Goal: Task Accomplishment & Management: Manage account settings

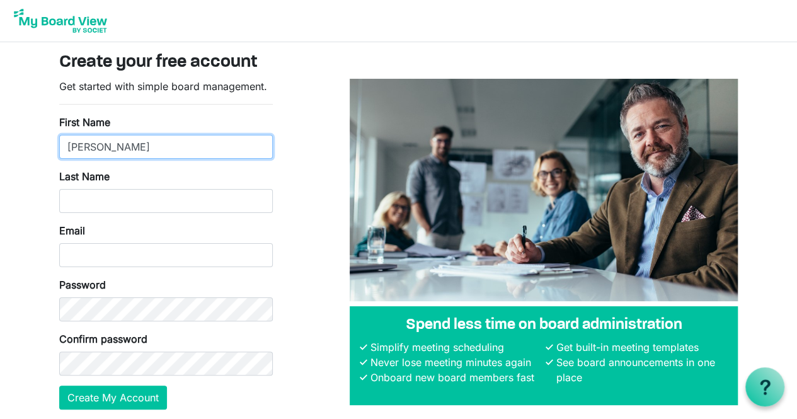
type input "Cecil"
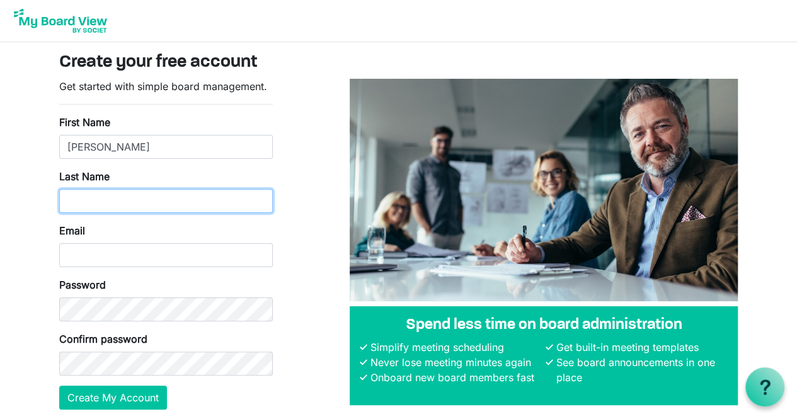
click at [152, 205] on input "Last Name" at bounding box center [166, 201] width 214 height 24
type input "Gittens"
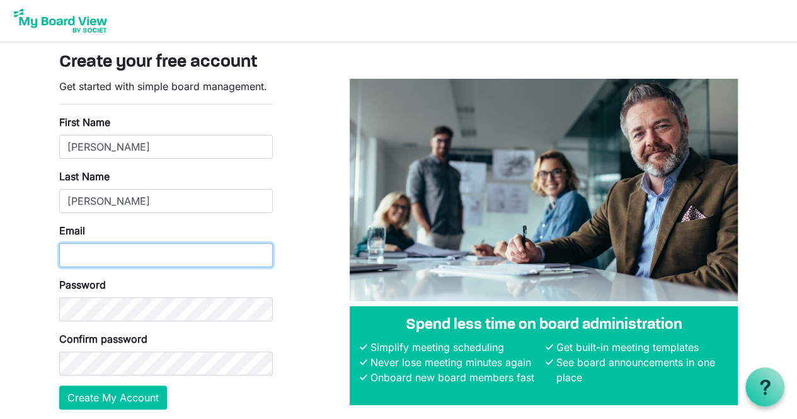
click at [123, 250] on input "Email" at bounding box center [166, 255] width 214 height 24
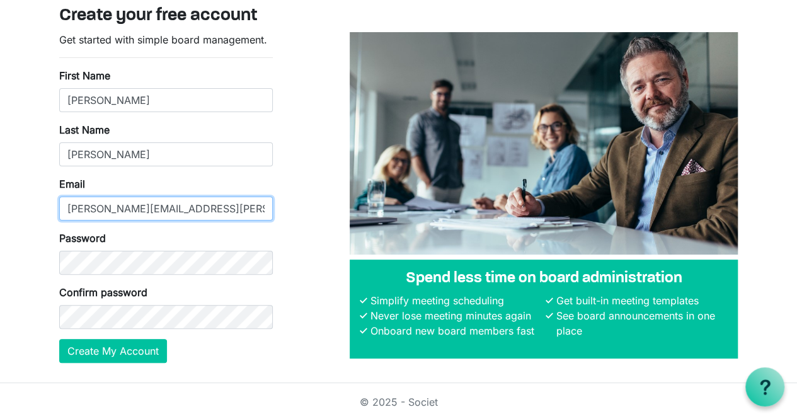
type input "[PERSON_NAME][EMAIL_ADDRESS][PERSON_NAME][DOMAIN_NAME]"
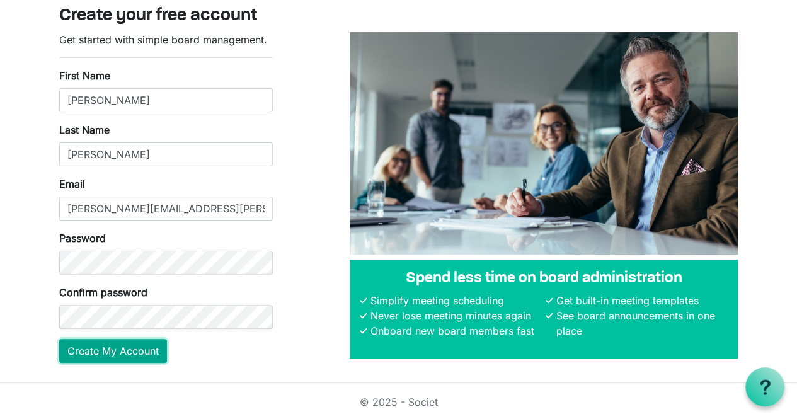
click at [127, 348] on button "Create My Account" at bounding box center [113, 351] width 108 height 24
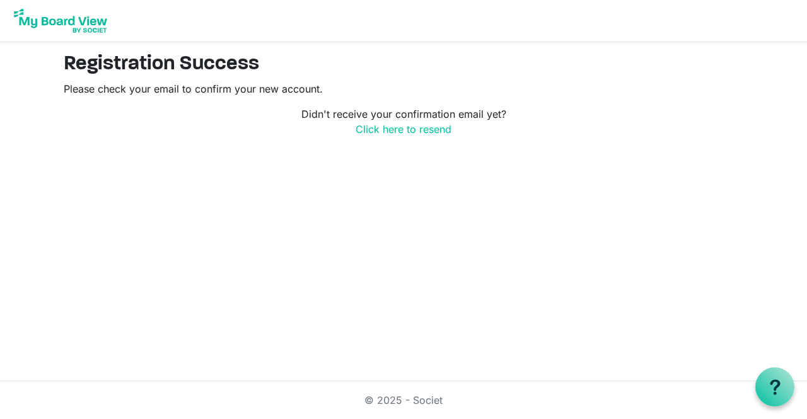
click at [91, 23] on img at bounding box center [60, 21] width 101 height 32
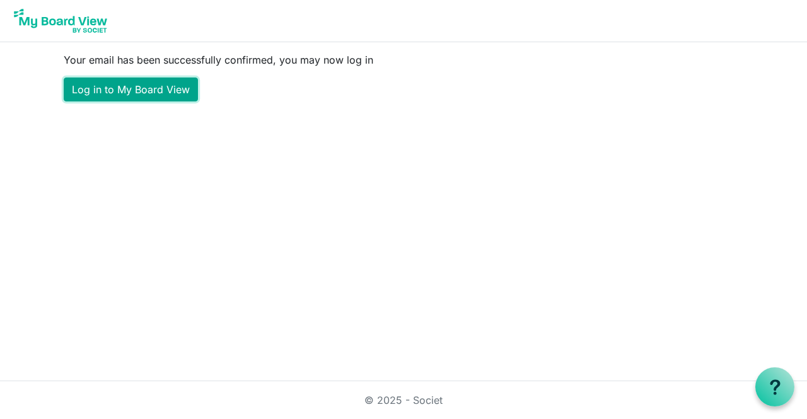
click at [141, 93] on link "Log in to My Board View" at bounding box center [131, 90] width 134 height 24
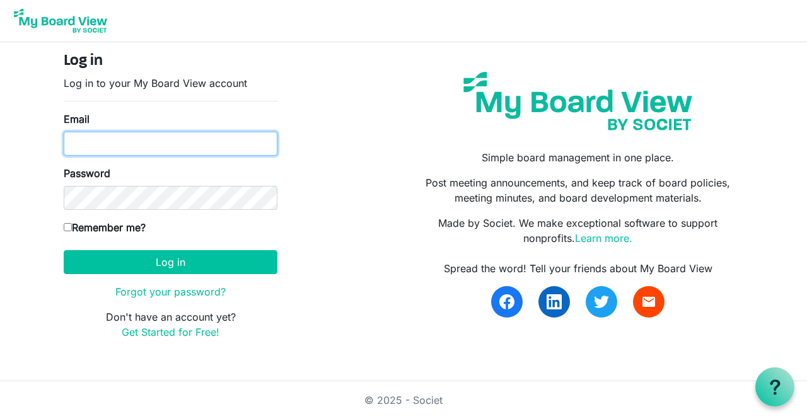
click at [134, 139] on input "Email" at bounding box center [171, 144] width 214 height 24
type input "gittens.cecil@gmail.com"
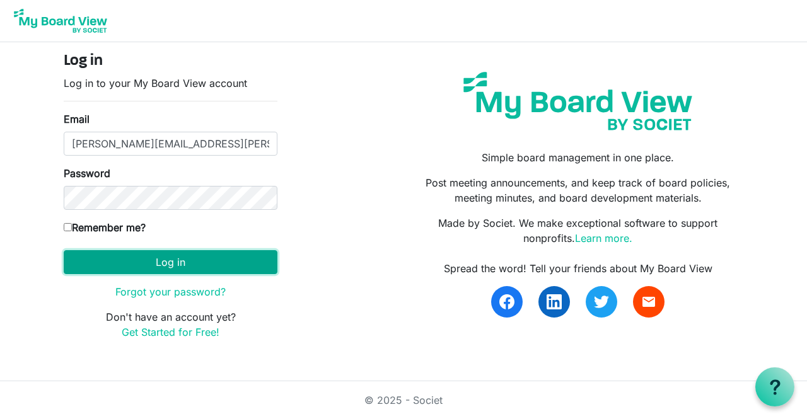
click at [176, 260] on button "Log in" at bounding box center [171, 262] width 214 height 24
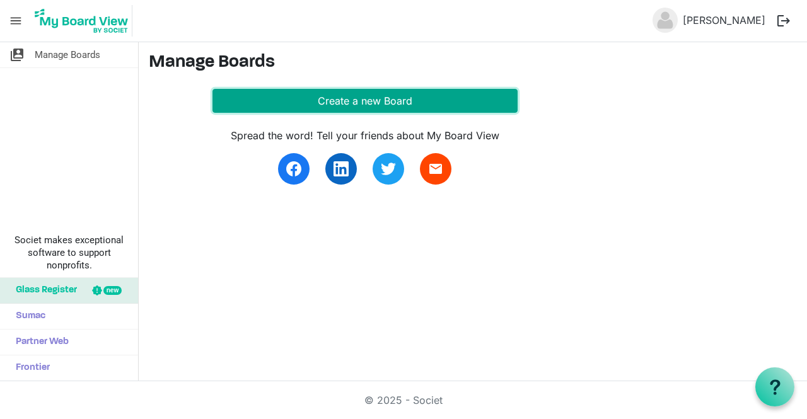
click at [346, 104] on button "Create a new Board" at bounding box center [364, 101] width 305 height 24
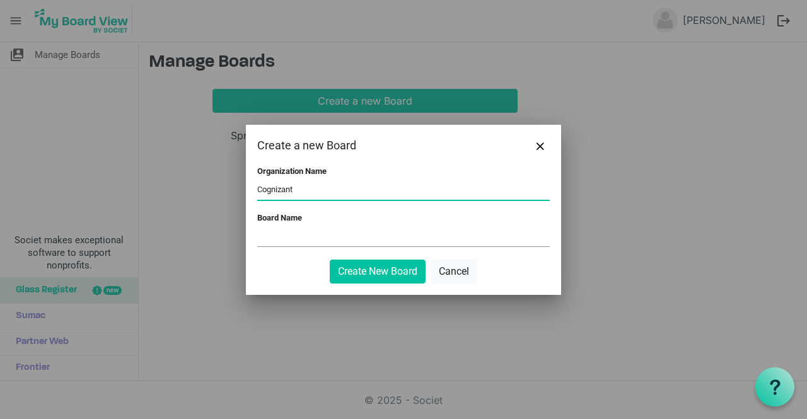
type input "Cognizant"
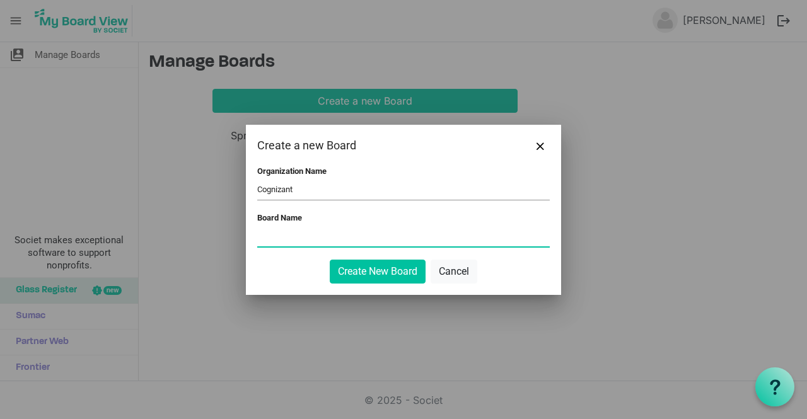
click at [360, 234] on input "Board Name" at bounding box center [403, 236] width 292 height 19
type input "I"
type input "Cognizant"
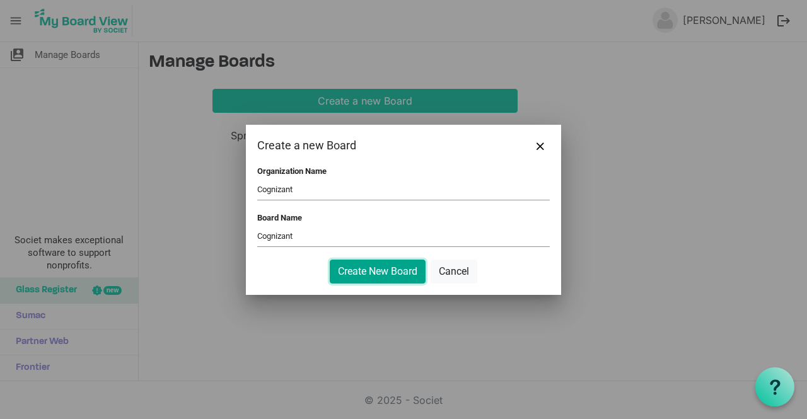
click at [376, 274] on button "Create New Board" at bounding box center [378, 272] width 96 height 24
click at [388, 273] on button "Create New Board" at bounding box center [378, 272] width 96 height 24
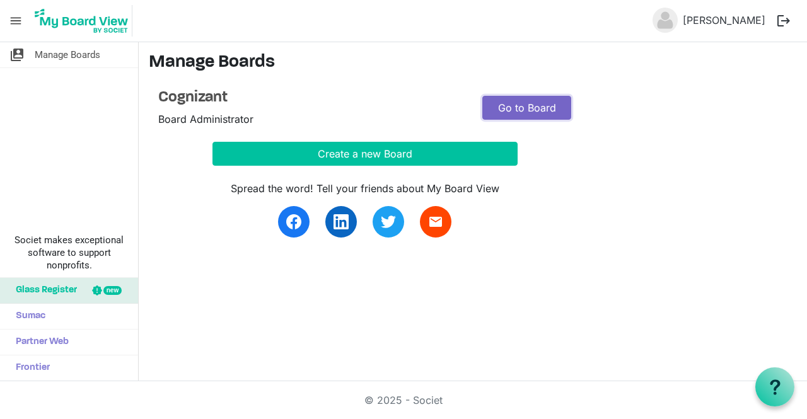
click at [527, 106] on link "Go to Board" at bounding box center [526, 108] width 89 height 24
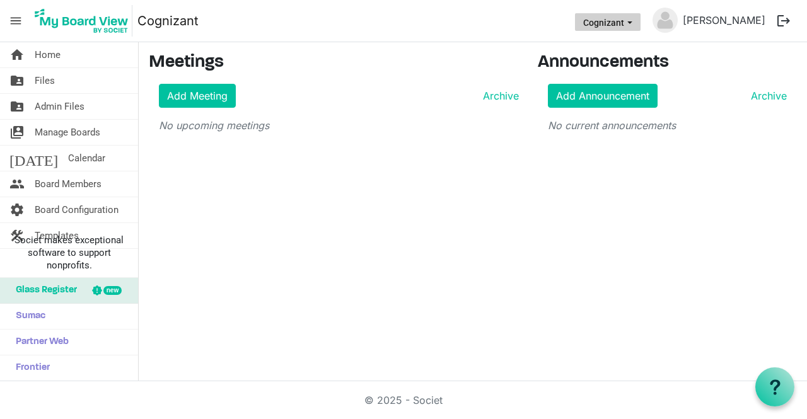
click at [635, 23] on span "Cognizant dropdownbutton" at bounding box center [629, 22] width 11 height 5
click at [706, 67] on h3 "Announcements" at bounding box center [666, 62] width 259 height 21
click at [50, 130] on span "Manage Boards" at bounding box center [68, 132] width 66 height 25
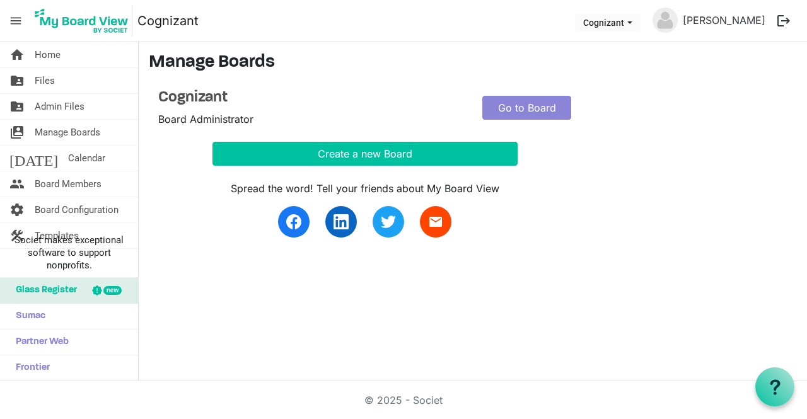
click at [212, 118] on span "Board Administrator" at bounding box center [205, 119] width 95 height 13
click at [517, 101] on link "Go to Board" at bounding box center [526, 108] width 89 height 24
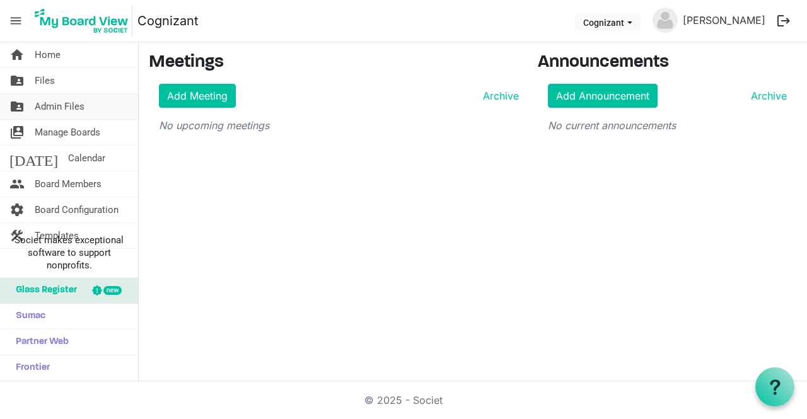
click at [64, 106] on span "Admin Files" at bounding box center [60, 106] width 50 height 25
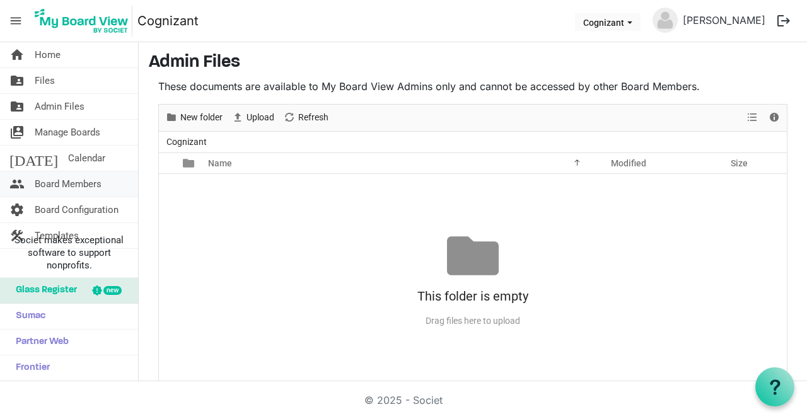
click at [51, 181] on span "Board Members" at bounding box center [68, 183] width 67 height 25
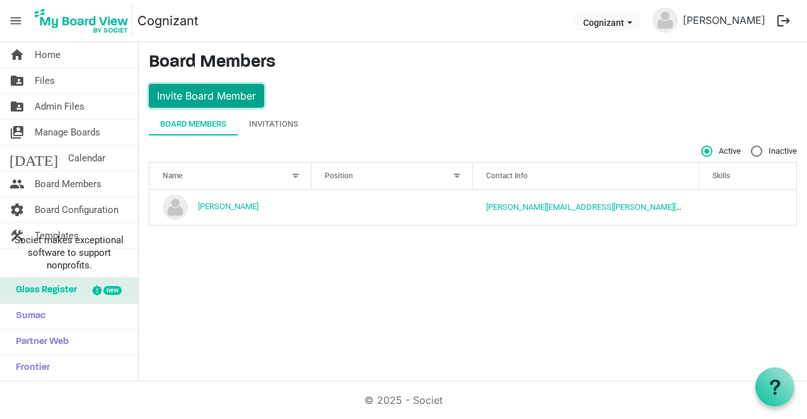
click at [185, 99] on button "Invite Board Member" at bounding box center [206, 96] width 115 height 24
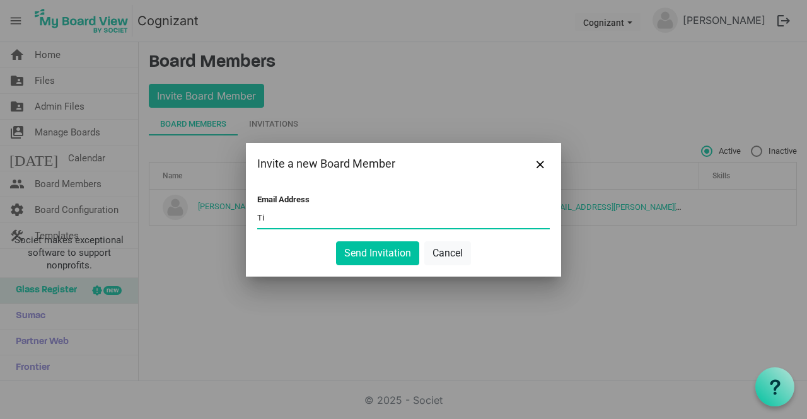
type input "T"
type input "t"
click at [450, 249] on button "Cancel" at bounding box center [447, 253] width 47 height 24
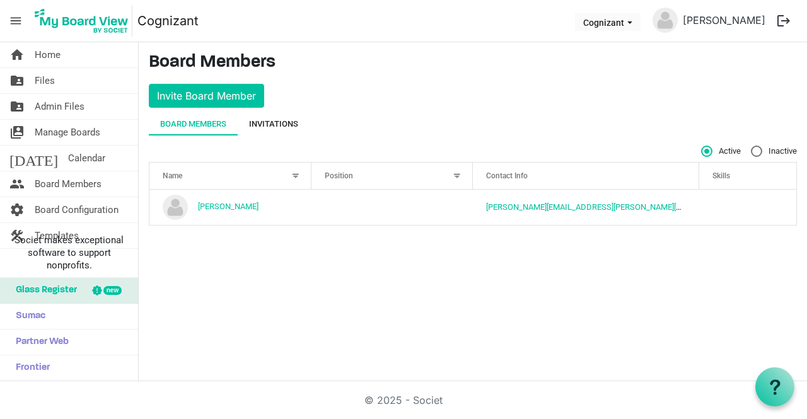
click at [277, 118] on div "Invitations" at bounding box center [273, 124] width 49 height 13
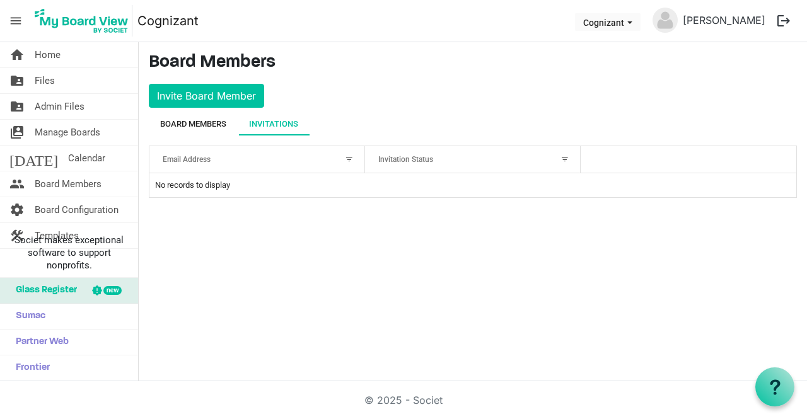
click at [200, 127] on div "Board Members" at bounding box center [193, 124] width 66 height 13
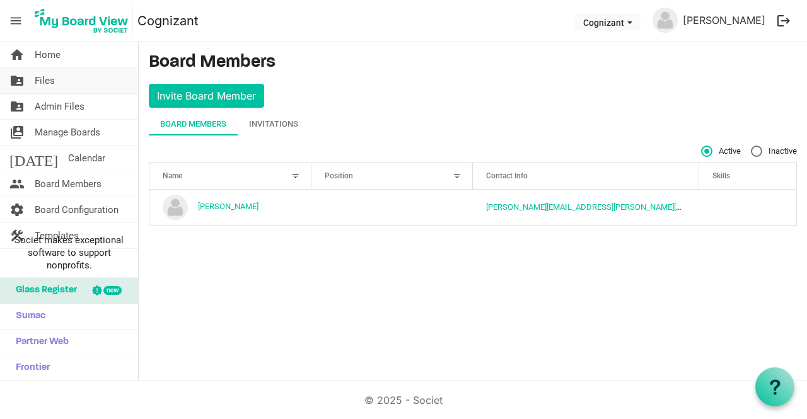
click at [53, 78] on span "Files" at bounding box center [45, 80] width 20 height 25
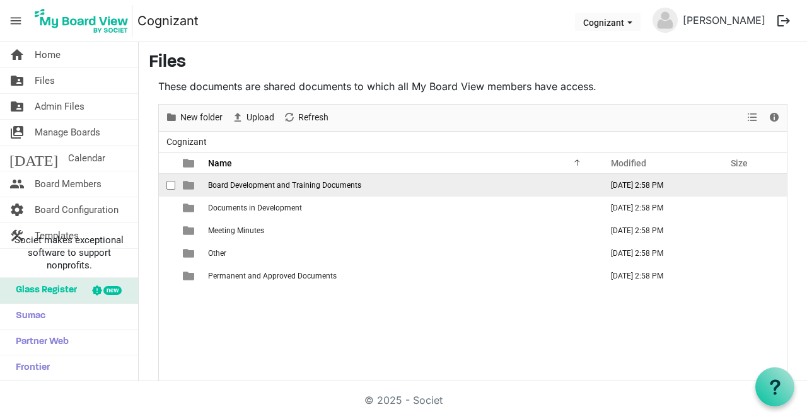
click at [239, 188] on span "Board Development and Training Documents" at bounding box center [284, 185] width 153 height 9
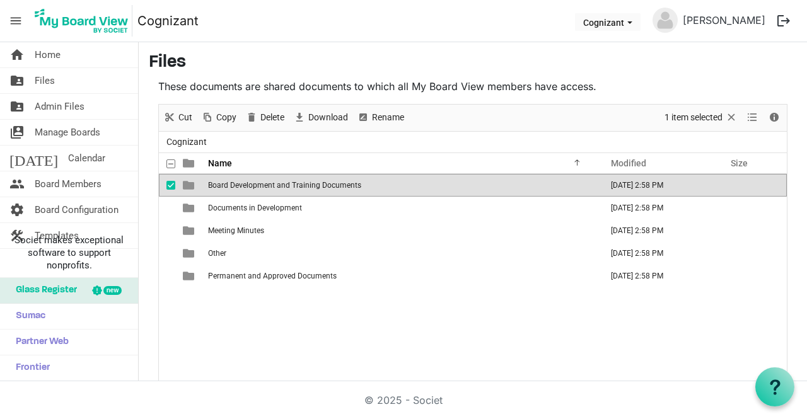
click at [255, 188] on span "Board Development and Training Documents" at bounding box center [284, 185] width 153 height 9
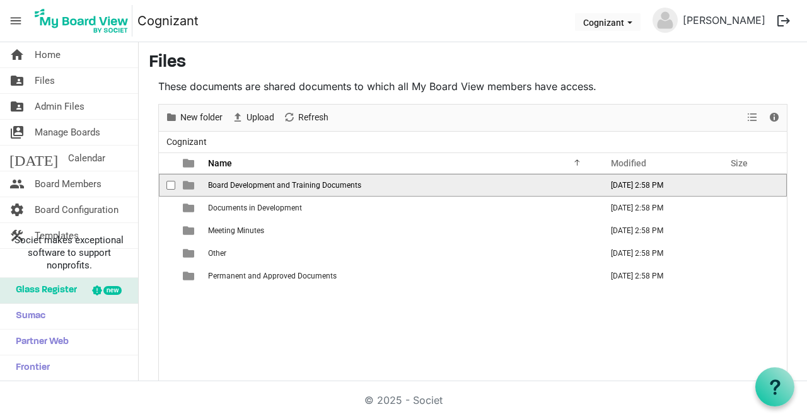
click at [255, 188] on span "Board Development and Training Documents" at bounding box center [284, 185] width 153 height 9
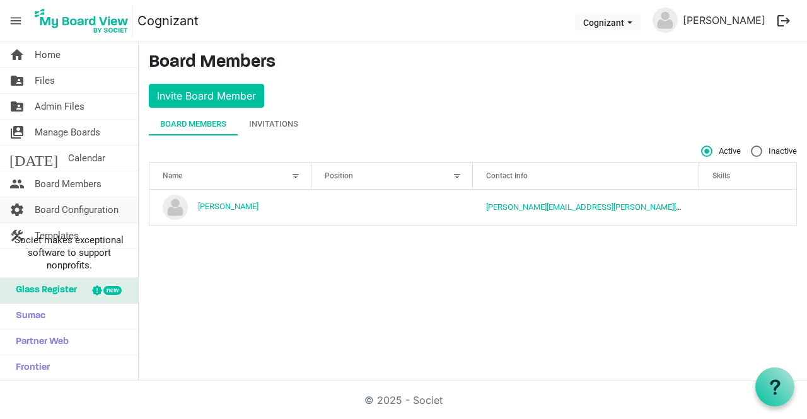
click at [73, 207] on span "Board Configuration" at bounding box center [77, 209] width 84 height 25
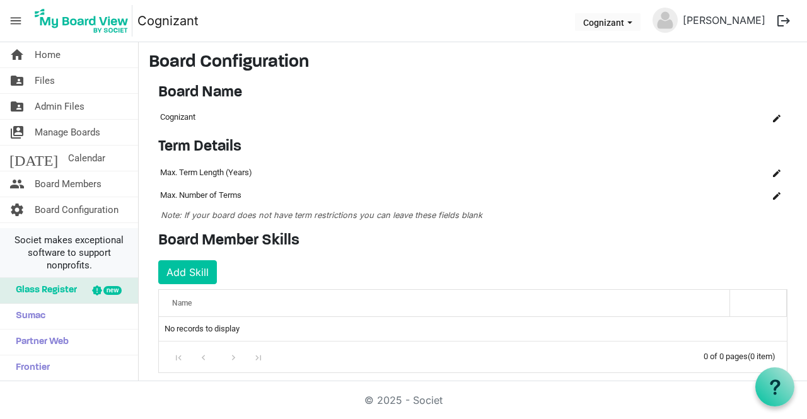
click at [66, 254] on span "Societ makes exceptional software to support nonprofits." at bounding box center [69, 253] width 127 height 38
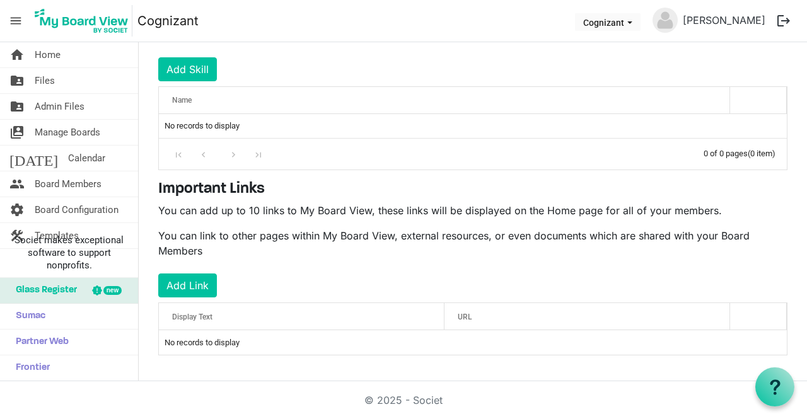
scroll to position [204, 0]
click at [55, 57] on span "Home" at bounding box center [48, 54] width 26 height 25
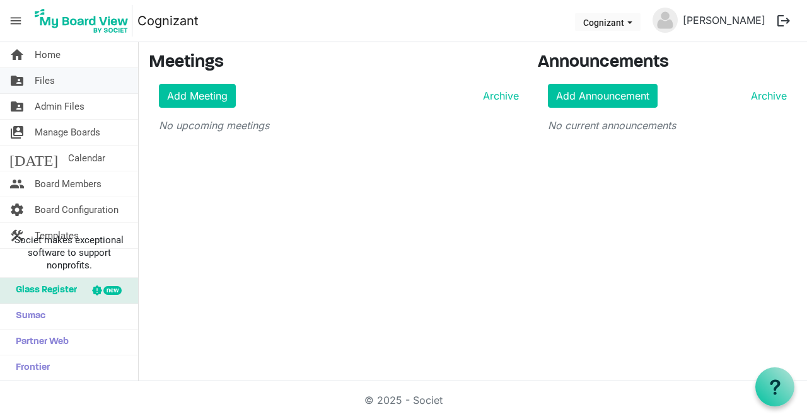
click at [42, 76] on span "Files" at bounding box center [45, 80] width 20 height 25
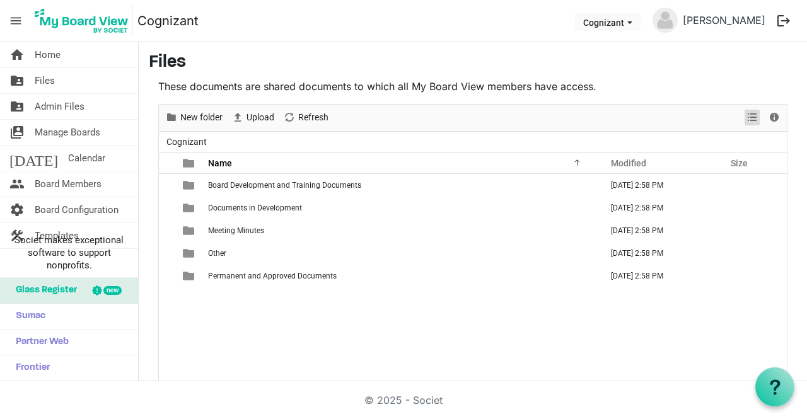
click at [745, 120] on span "View dropdownbutton" at bounding box center [751, 118] width 15 height 16
click at [63, 106] on span "Admin Files" at bounding box center [60, 106] width 50 height 25
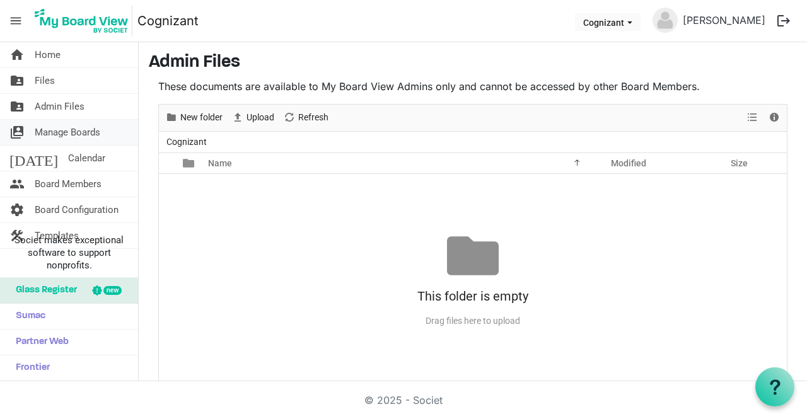
click at [52, 134] on span "Manage Boards" at bounding box center [68, 132] width 66 height 25
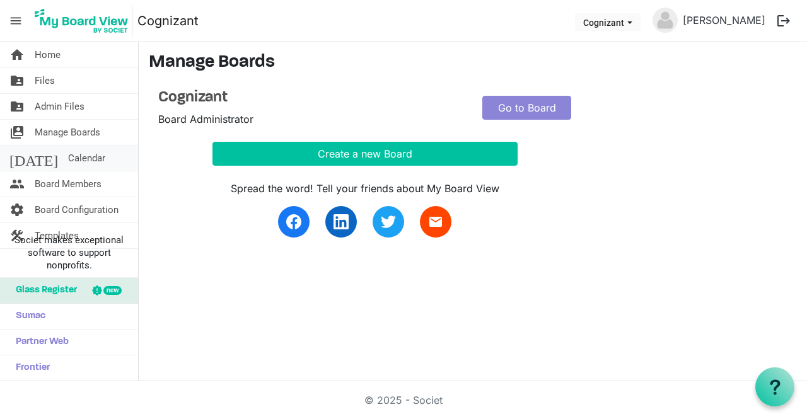
click at [68, 157] on span "Calendar" at bounding box center [86, 158] width 37 height 25
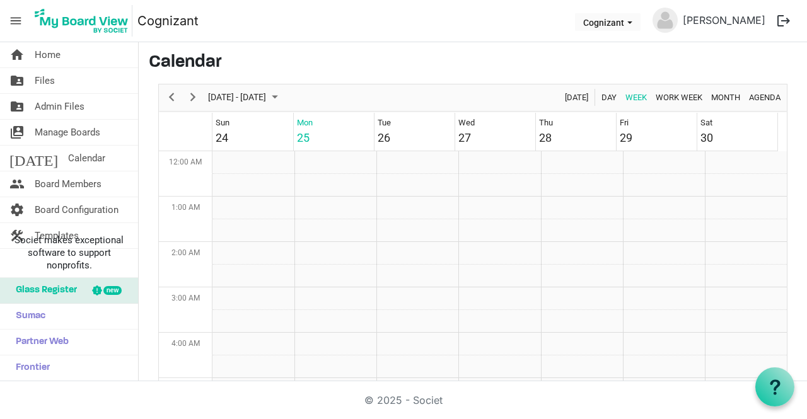
scroll to position [408, 0]
click at [86, 183] on span "Board Members" at bounding box center [68, 183] width 67 height 25
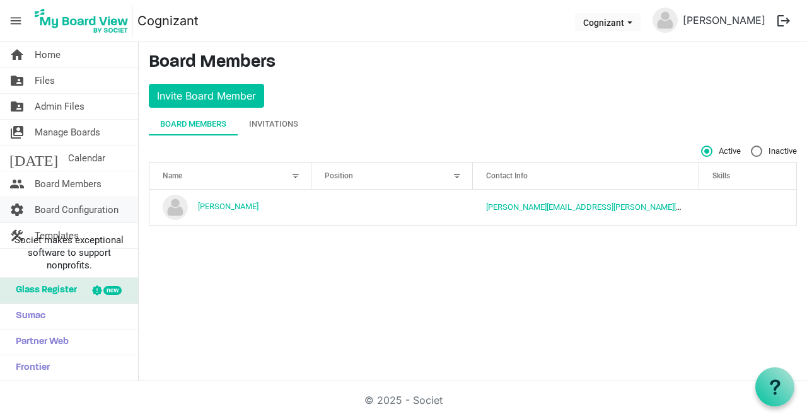
click at [73, 211] on span "Board Configuration" at bounding box center [77, 209] width 84 height 25
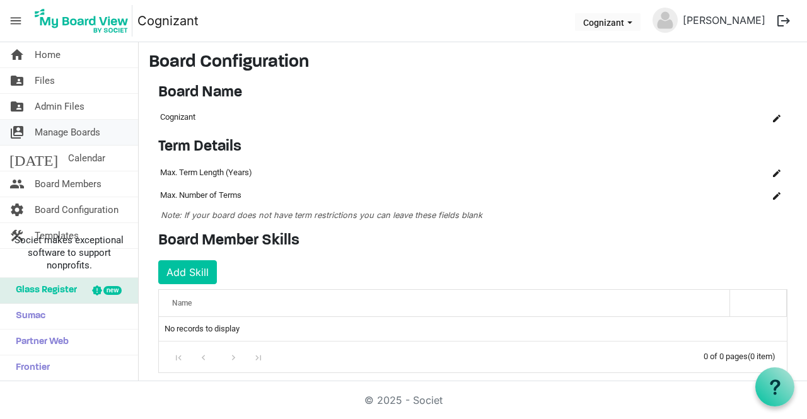
drag, startPoint x: 64, startPoint y: 221, endPoint x: 72, endPoint y: 125, distance: 96.1
click at [72, 125] on ul "home Home folder_shared Files folder_shared Admin Files switch_account Manage B…" at bounding box center [69, 145] width 138 height 207
click at [54, 224] on span "Templates" at bounding box center [57, 235] width 44 height 25
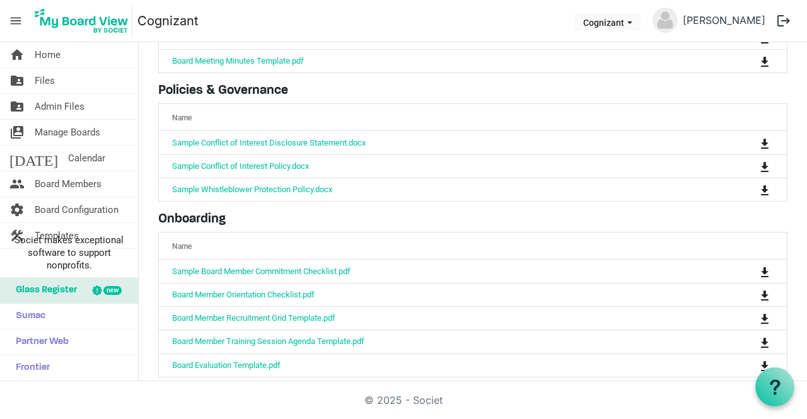
scroll to position [164, 0]
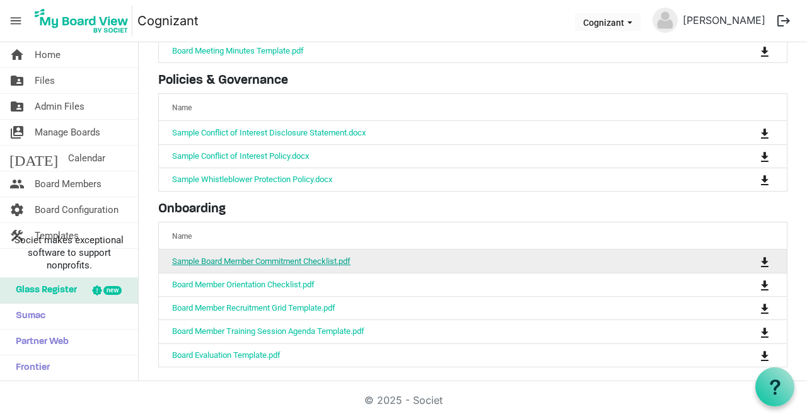
click at [229, 256] on link "Sample Board Member Commitment Checklist.pdf" at bounding box center [261, 260] width 178 height 9
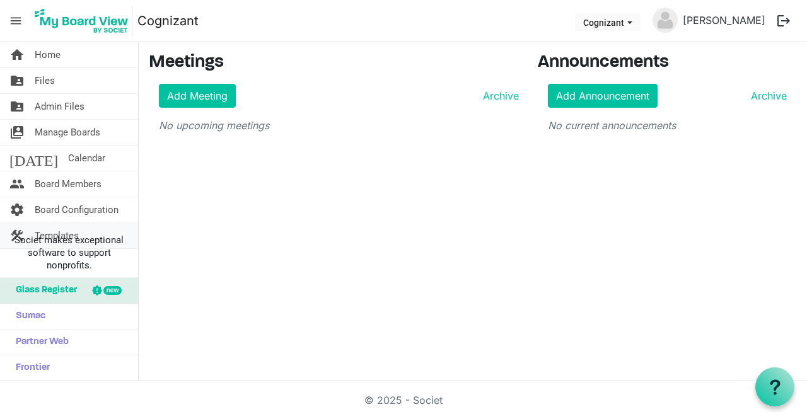
click at [46, 227] on span "Templates" at bounding box center [57, 235] width 44 height 25
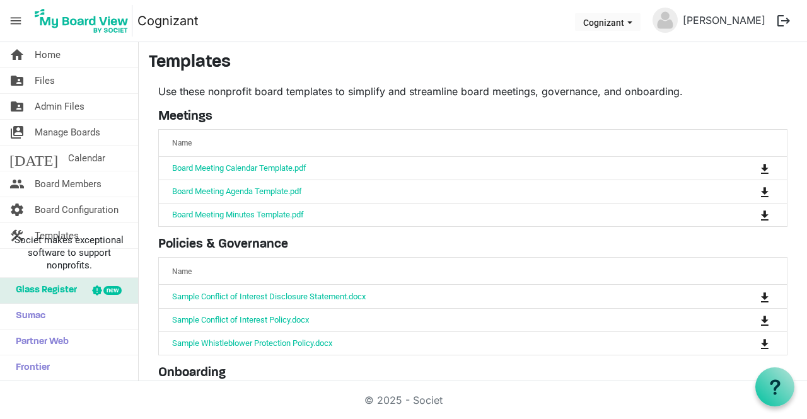
click at [13, 23] on span "menu" at bounding box center [16, 21] width 24 height 24
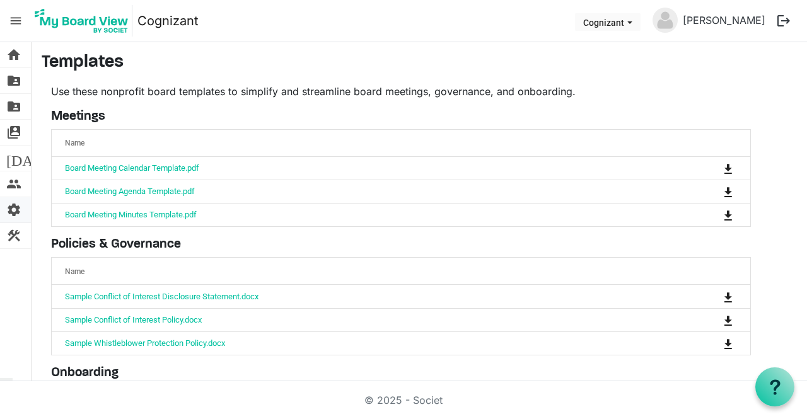
click at [14, 207] on span "settings" at bounding box center [13, 209] width 15 height 25
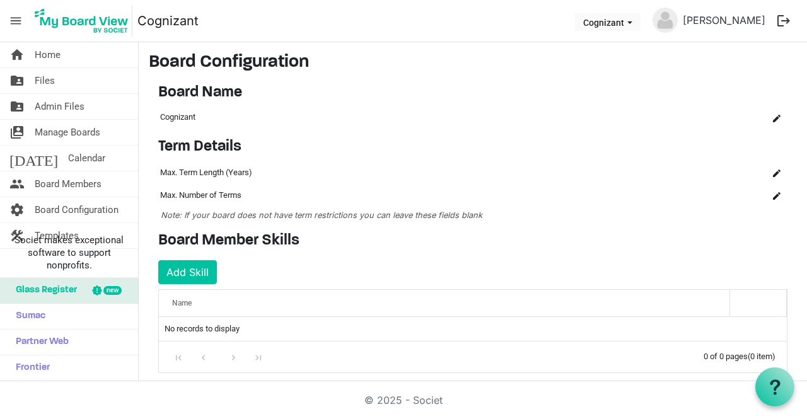
click at [15, 21] on span "menu" at bounding box center [16, 21] width 24 height 24
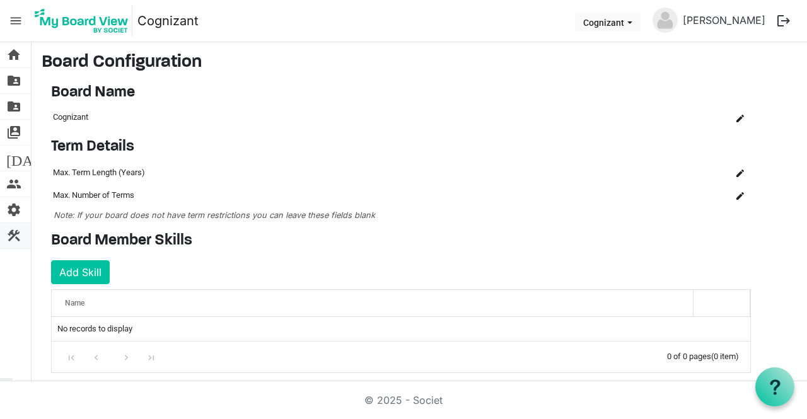
click at [16, 236] on span "construction" at bounding box center [13, 235] width 15 height 25
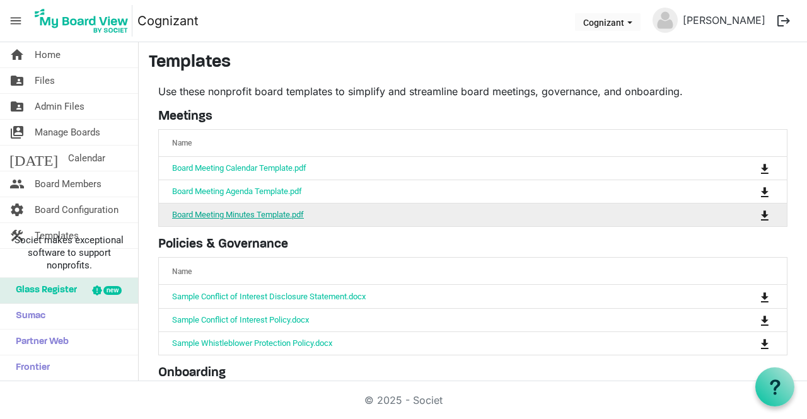
click at [224, 213] on link "Board Meeting Minutes Template.pdf" at bounding box center [238, 214] width 132 height 9
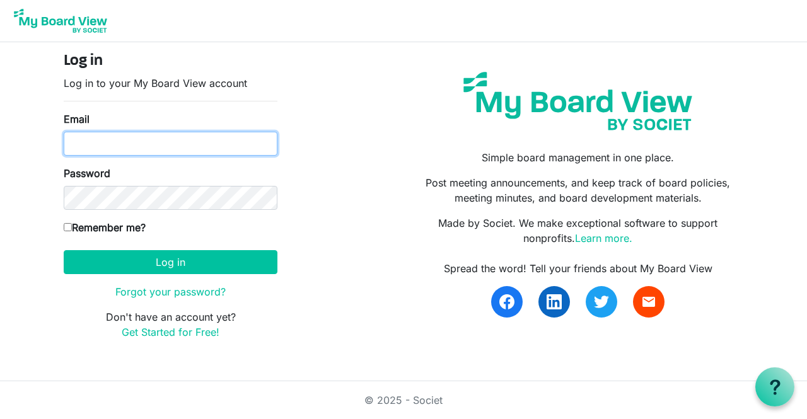
click at [121, 142] on input "Email" at bounding box center [171, 144] width 214 height 24
type input "[PERSON_NAME][EMAIL_ADDRESS][PERSON_NAME][DOMAIN_NAME]"
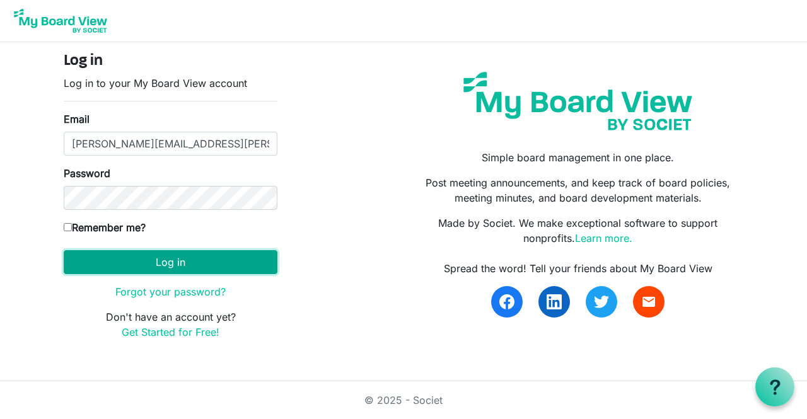
click at [185, 265] on button "Log in" at bounding box center [171, 262] width 214 height 24
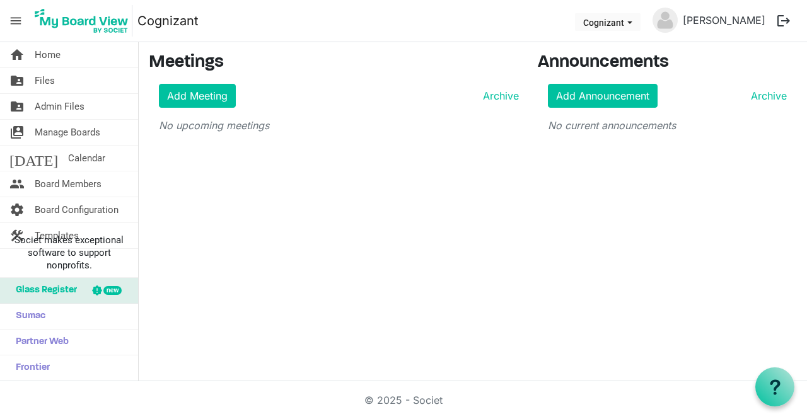
click at [17, 23] on span "menu" at bounding box center [16, 21] width 24 height 24
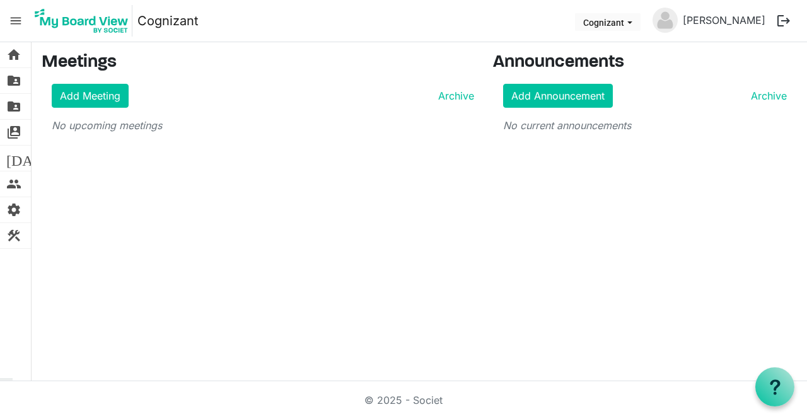
click at [17, 23] on span "menu" at bounding box center [16, 21] width 24 height 24
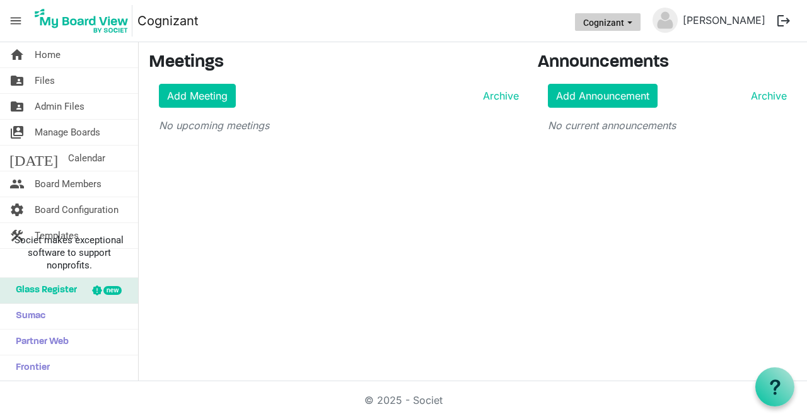
click at [640, 25] on button "Cognizant" at bounding box center [608, 22] width 66 height 18
click at [642, 43] on li "Cognizant" at bounding box center [637, 47] width 76 height 23
drag, startPoint x: 652, startPoint y: 17, endPoint x: 312, endPoint y: 35, distance: 340.1
click at [312, 35] on nav "menu Cognizant Cognizant Cecil Gittens logout" at bounding box center [403, 21] width 807 height 42
drag, startPoint x: 188, startPoint y: 16, endPoint x: 230, endPoint y: 204, distance: 193.1
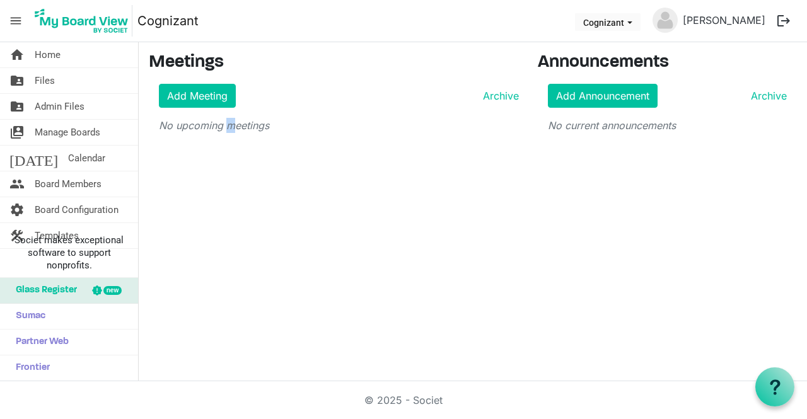
click at [230, 204] on div "home Home folder_shared Files folder_shared Admin Files switch_account Manage B…" at bounding box center [403, 211] width 807 height 339
click at [62, 55] on link "home Home" at bounding box center [69, 54] width 138 height 25
click at [81, 108] on span "Admin Files" at bounding box center [60, 106] width 50 height 25
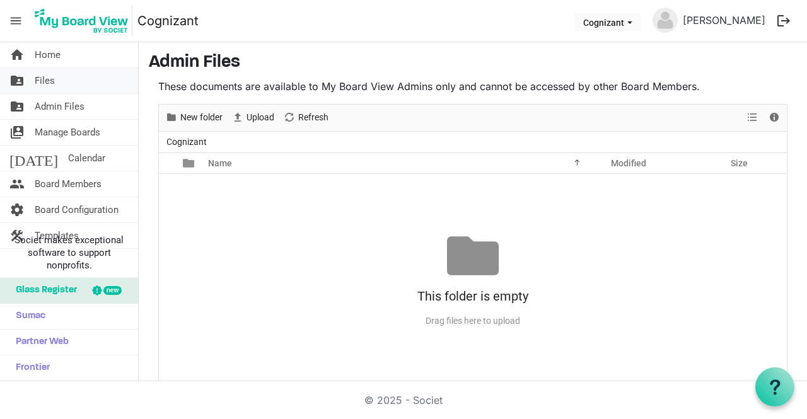
click at [54, 80] on span "Files" at bounding box center [45, 80] width 20 height 25
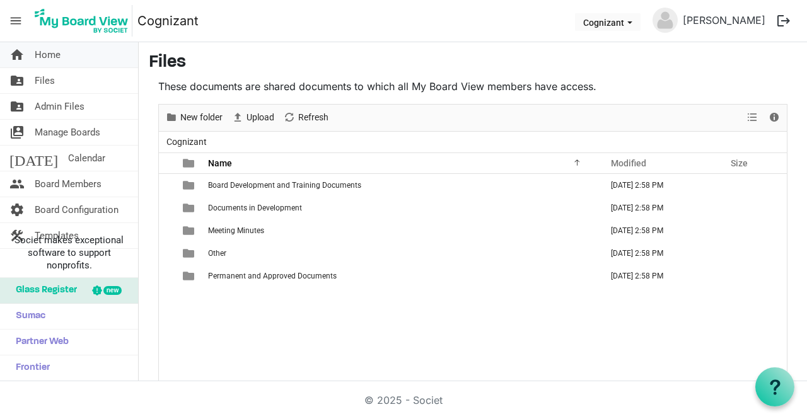
click at [57, 52] on span "Home" at bounding box center [48, 54] width 26 height 25
